Goal: Task Accomplishment & Management: Manage account settings

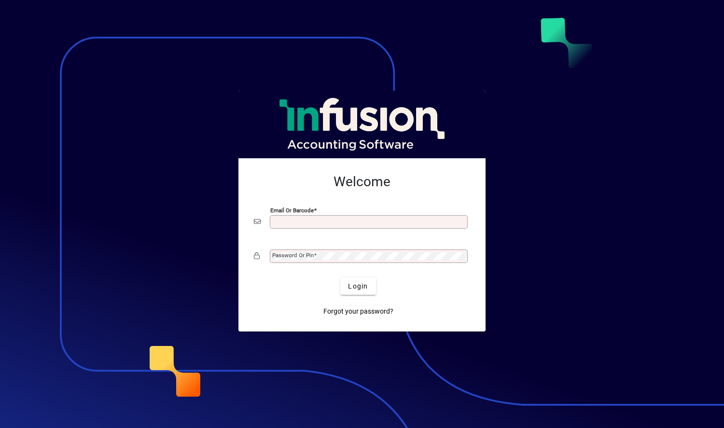
click at [307, 222] on input "Email or Barcode" at bounding box center [369, 222] width 195 height 8
click at [533, 158] on div at bounding box center [362, 214] width 724 height 428
